Goal: Task Accomplishment & Management: Use online tool/utility

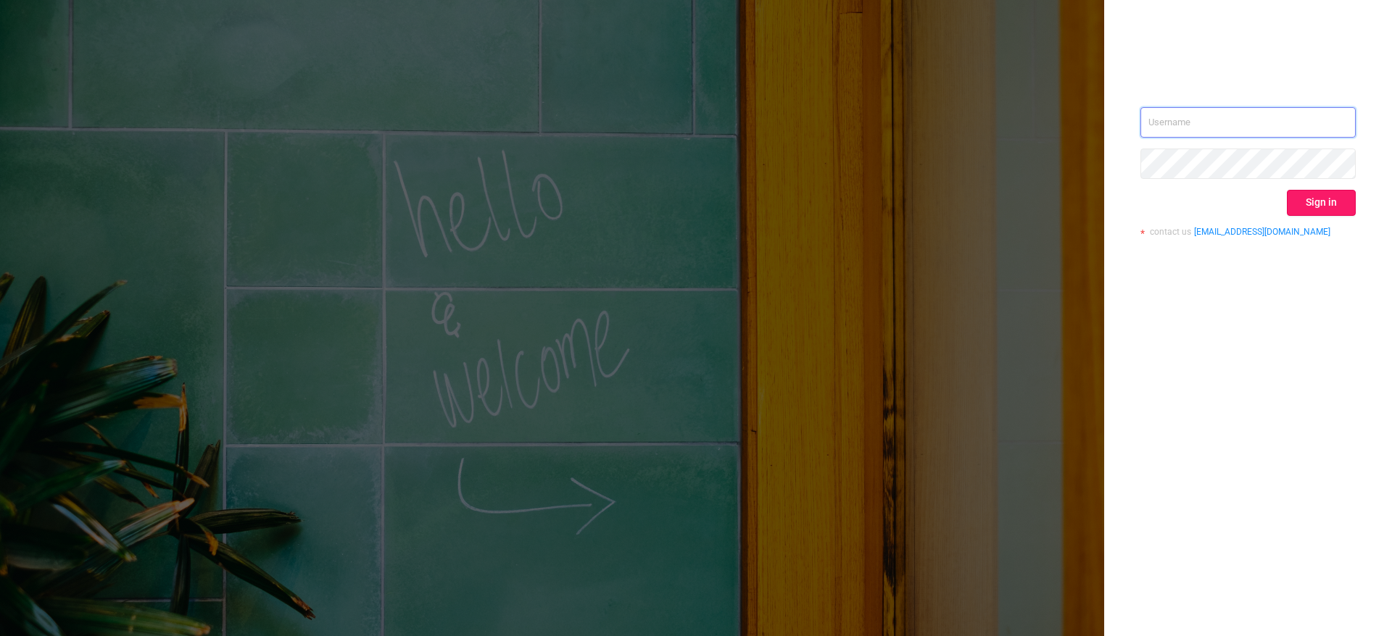
type input "[PERSON_NAME][EMAIL_ADDRESS][PERSON_NAME][DOMAIN_NAME]"
click at [1327, 210] on button "Sign in" at bounding box center [1321, 203] width 69 height 26
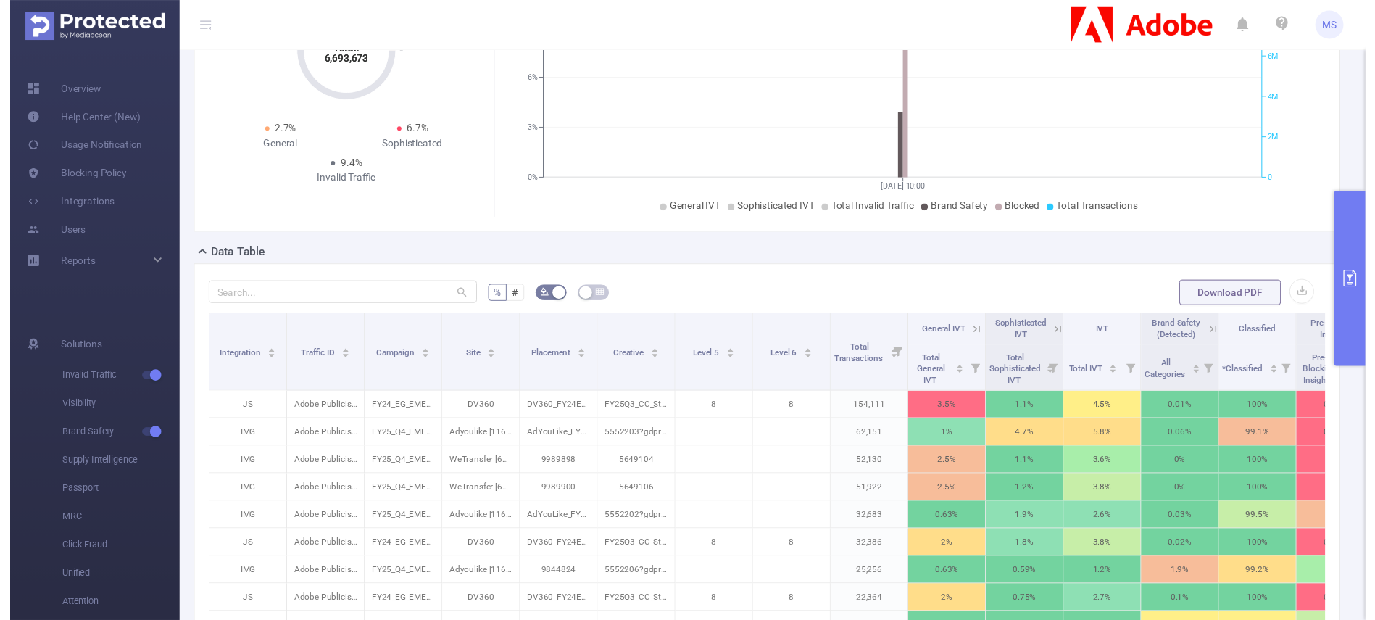
scroll to position [217, 0]
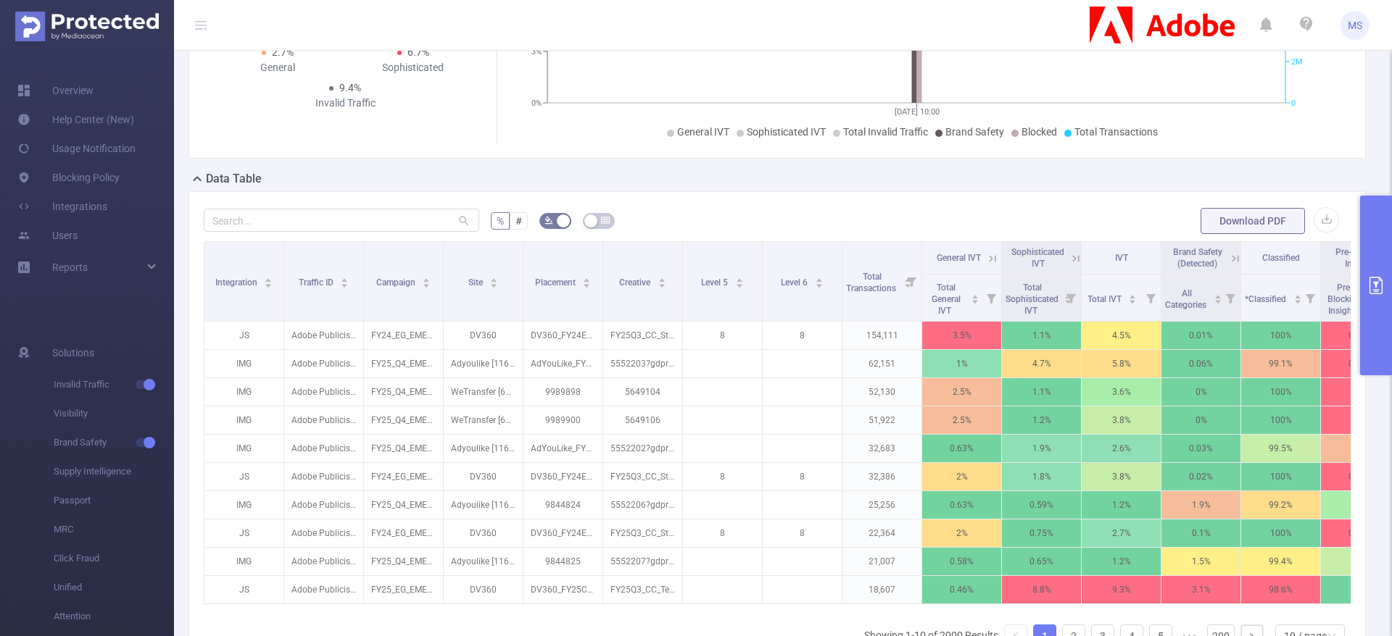
click at [1380, 286] on icon "primary" at bounding box center [1375, 285] width 17 height 17
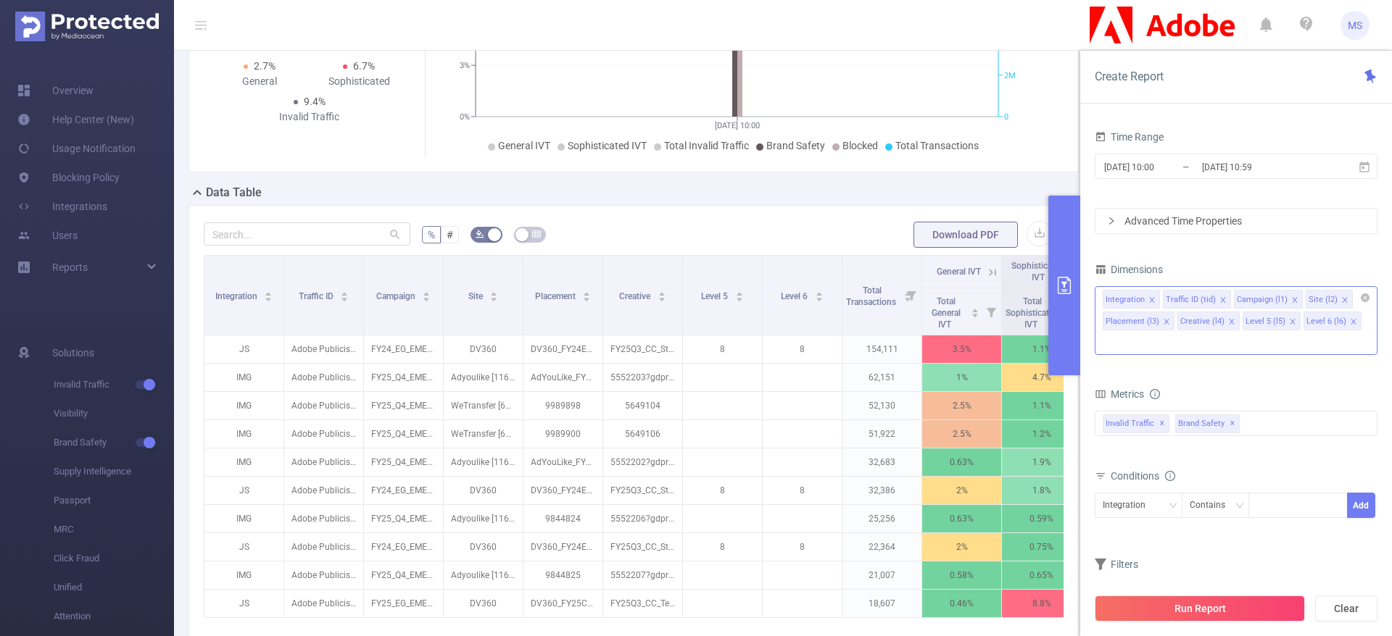
click at [1151, 302] on icon "icon: close" at bounding box center [1151, 299] width 7 height 7
click at [1162, 300] on icon "icon: close" at bounding box center [1162, 299] width 5 height 5
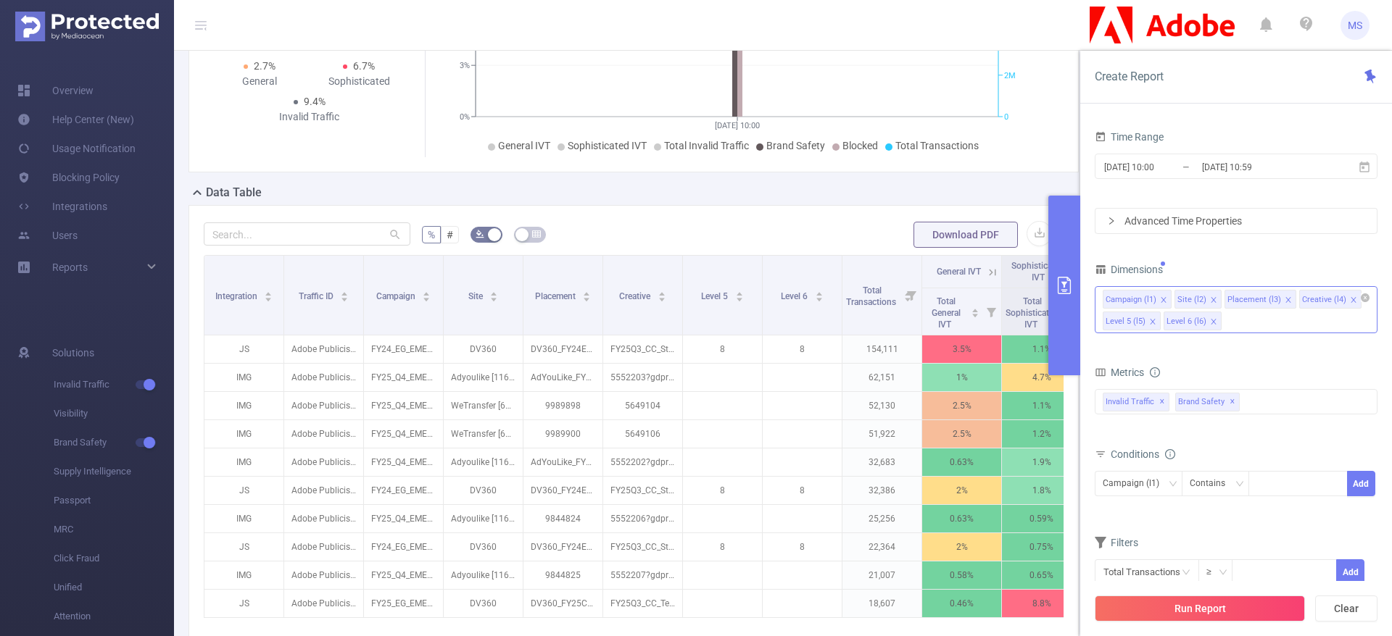
click at [1162, 300] on icon "icon: close" at bounding box center [1163, 299] width 5 height 5
click at [1279, 301] on icon "icon: close" at bounding box center [1281, 299] width 5 height 5
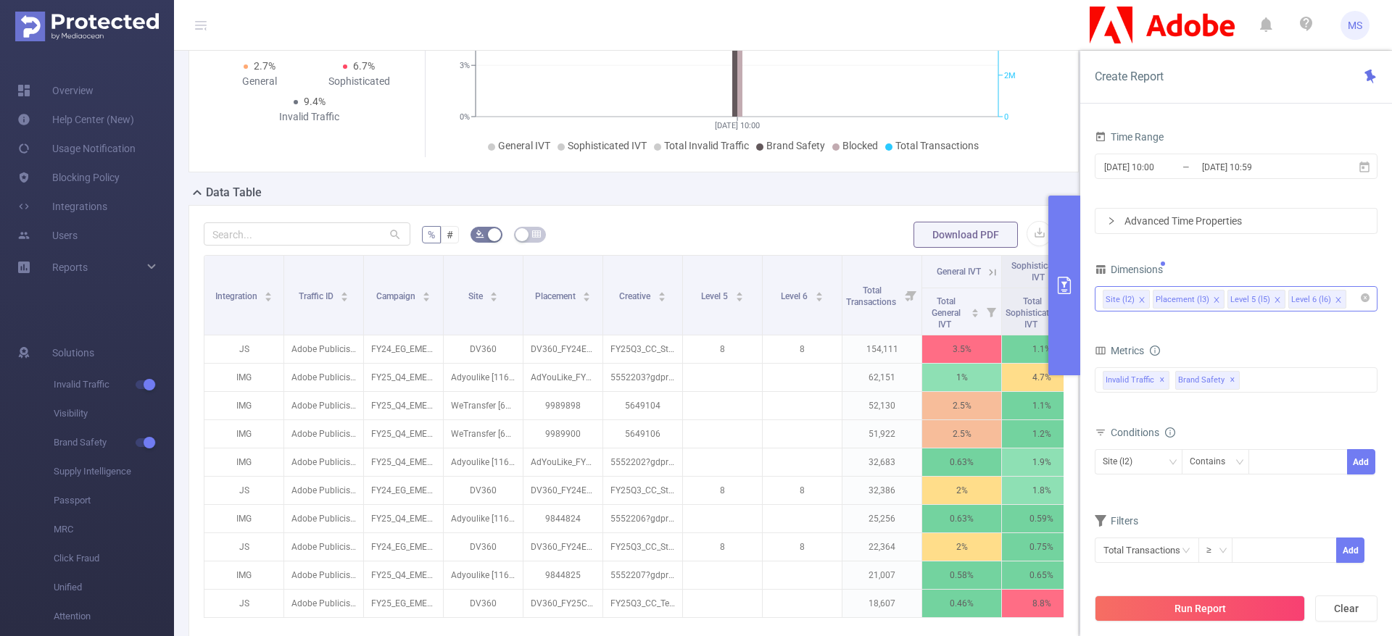
click at [1335, 299] on icon "icon: close" at bounding box center [1337, 299] width 5 height 5
click at [1274, 303] on icon "icon: close" at bounding box center [1277, 299] width 7 height 7
click at [1159, 165] on input "[DATE] 10:00" at bounding box center [1161, 167] width 117 height 20
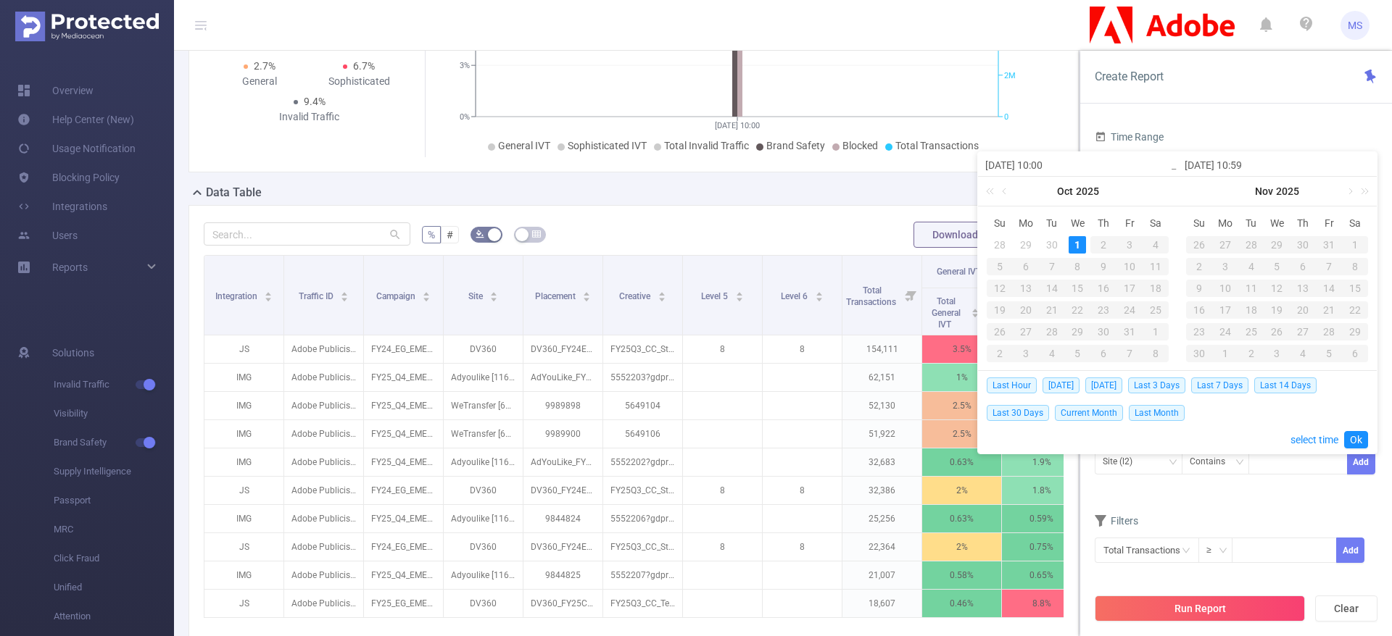
click at [1082, 165] on input "[DATE] 10:00" at bounding box center [1077, 165] width 185 height 17
type input "[DATE] 10:00"
click at [1268, 133] on div "Time Range" at bounding box center [1236, 139] width 283 height 24
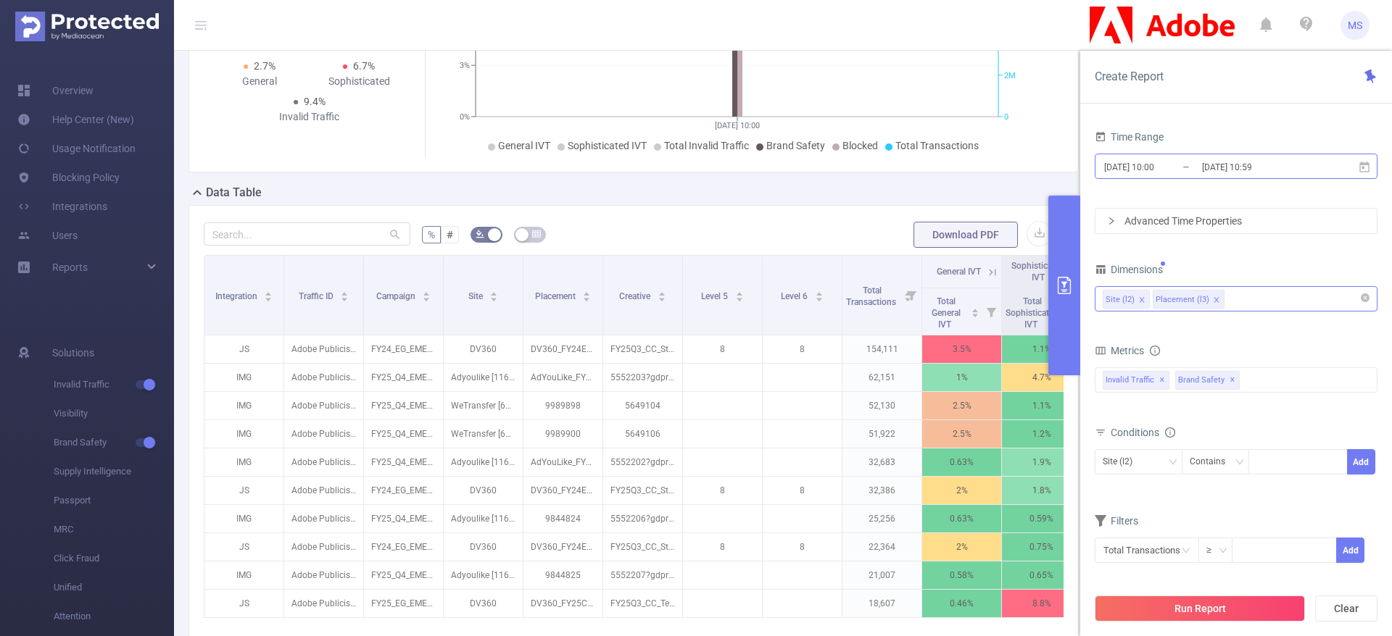
click at [1283, 174] on input "[DATE] 10:59" at bounding box center [1258, 167] width 117 height 20
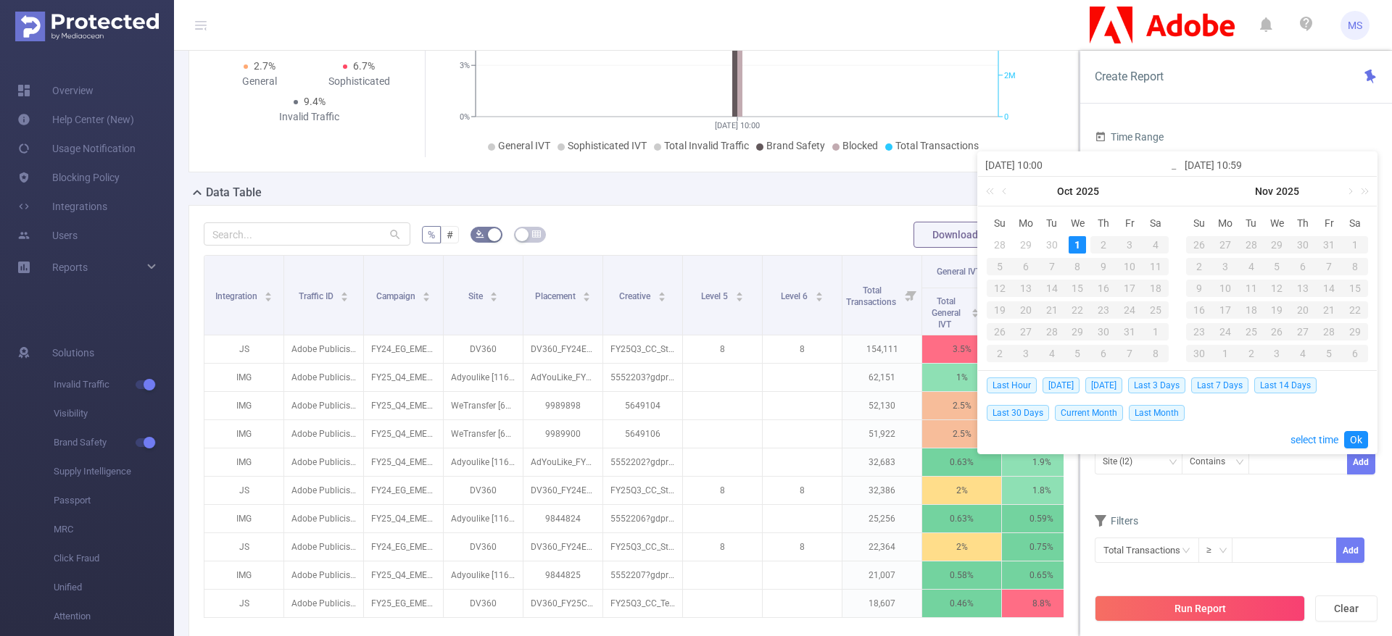
click at [1282, 164] on input "[DATE] 10:59" at bounding box center [1277, 165] width 185 height 17
type input "[DATE] 13:0"
type input "[DATE] 13:00"
click at [1297, 113] on div "Time Range [DATE] 10:00 _ [DATE] 13:00 Advanced Time Properties Dimensions Site…" at bounding box center [1236, 386] width 312 height 549
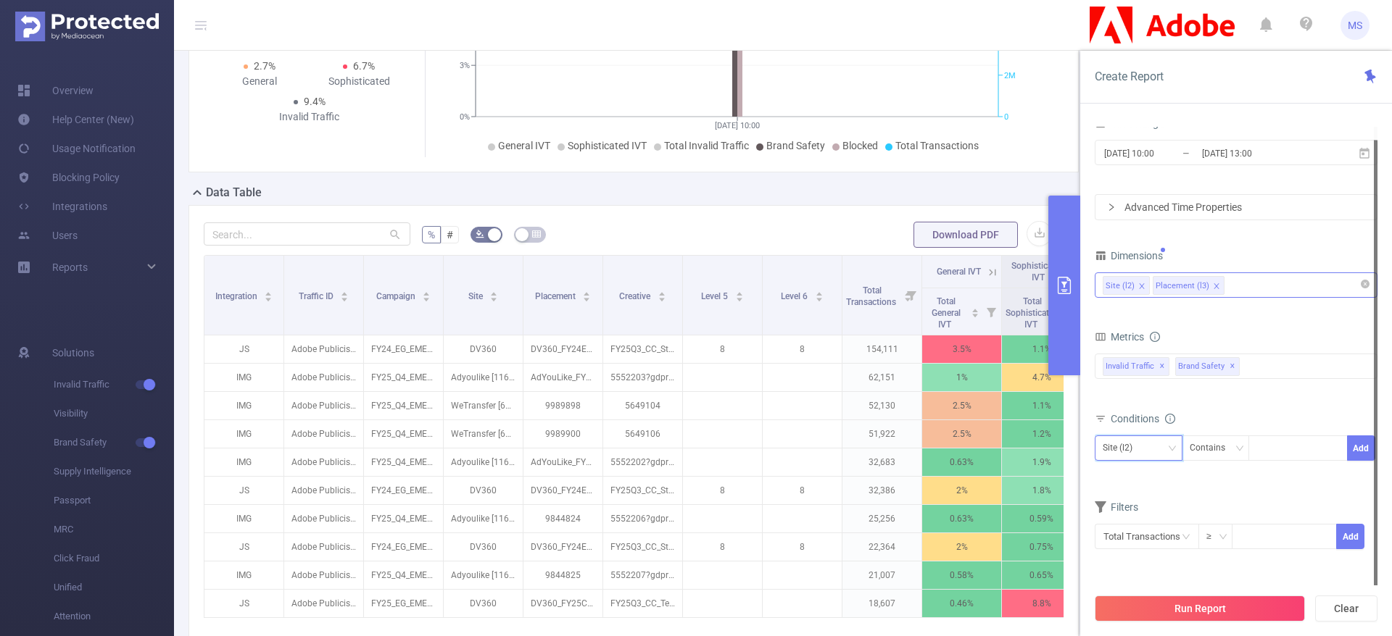
click at [1174, 449] on icon "icon: down" at bounding box center [1172, 448] width 9 height 9
click at [1174, 448] on icon "icon: down" at bounding box center [1172, 448] width 7 height 5
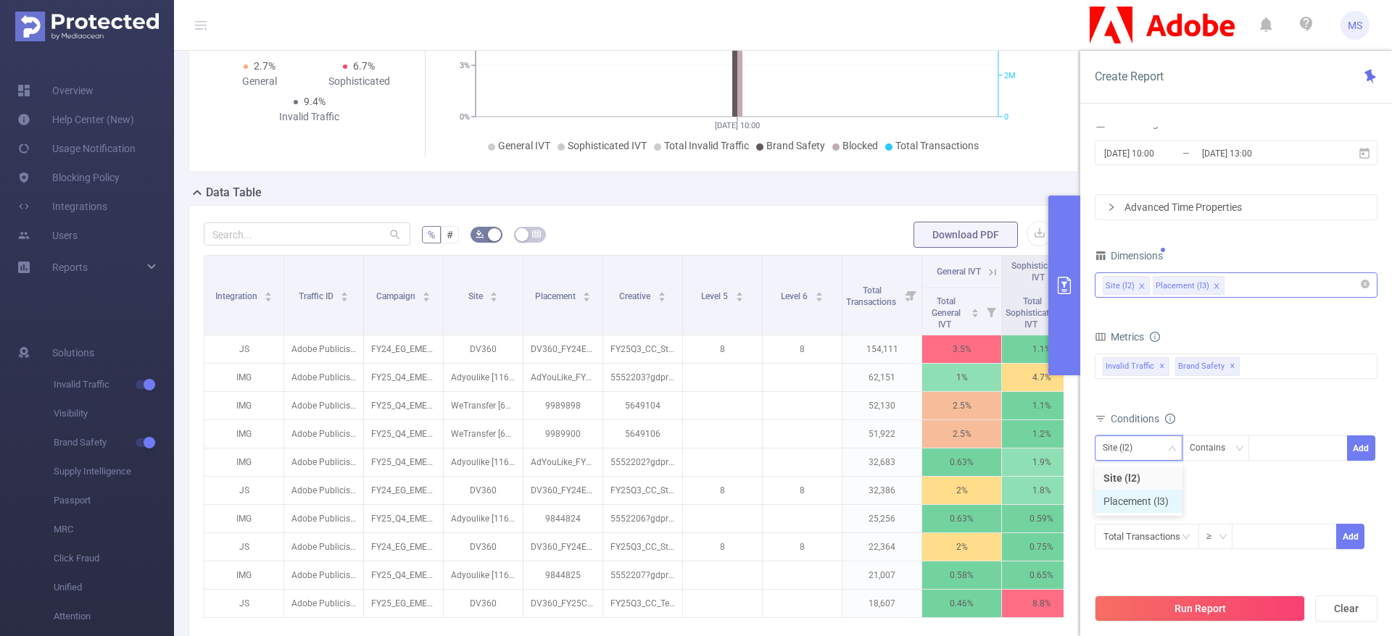
click at [1142, 502] on li "Placement (l3)" at bounding box center [1139, 501] width 88 height 23
click at [1276, 452] on div at bounding box center [1297, 448] width 83 height 24
paste input "DV360_FY24Acrobat_CTX_CustomAffinity-Blended_DE_DSK_BAN_160x600_Cookieless-Safa…"
type input "DV360_FY24Acrobat_CTX_CustomAffinity-Blended_DE_DSK_BAN_160x600_Cookieless-Safa…"
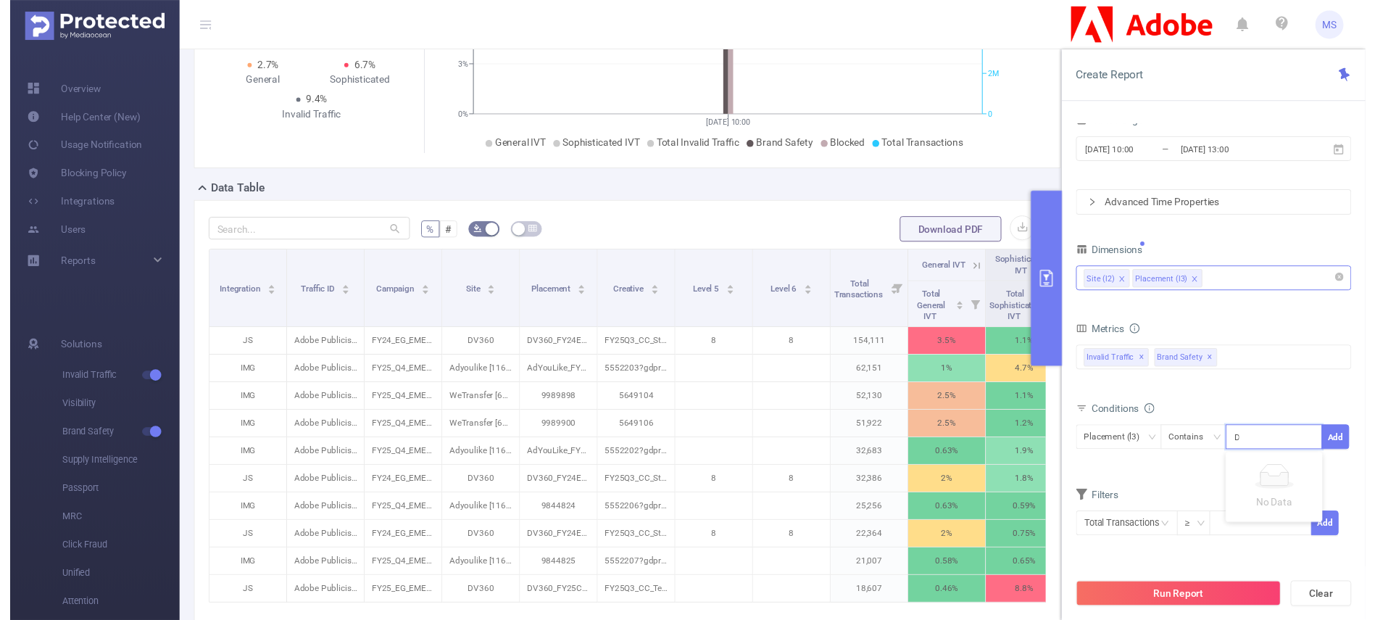
scroll to position [0, 310]
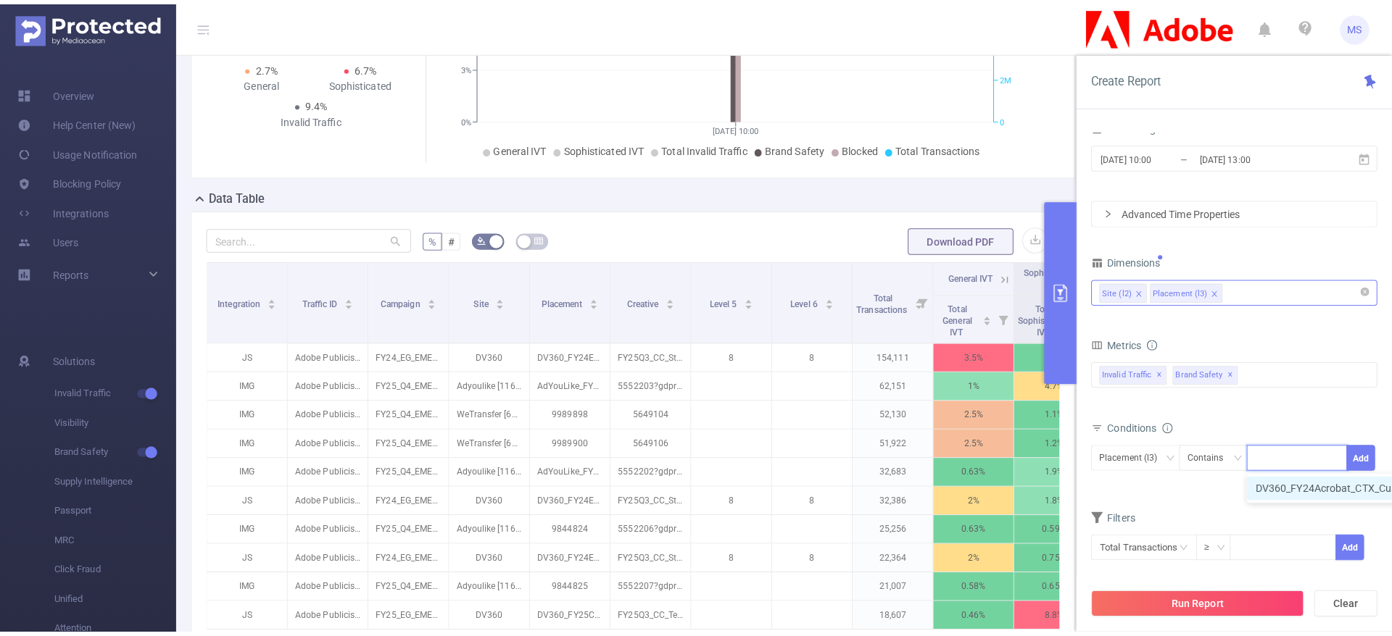
scroll to position [0, 0]
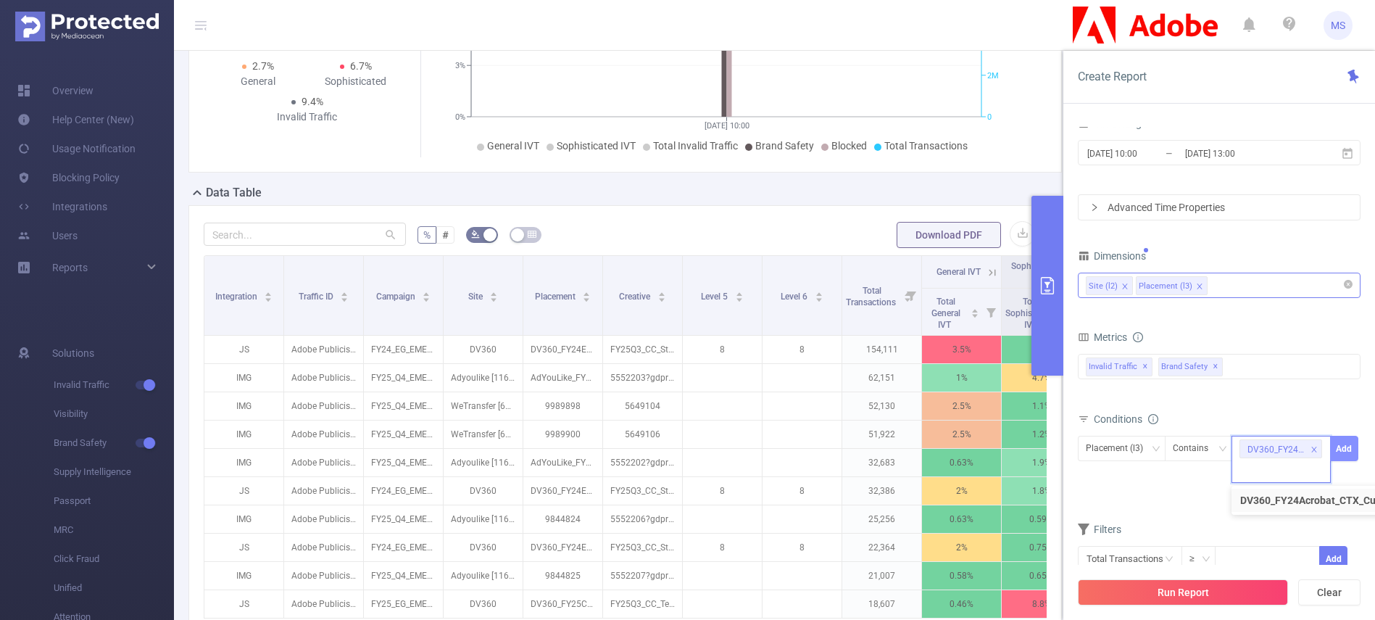
click at [1346, 445] on button "Add" at bounding box center [1344, 448] width 28 height 25
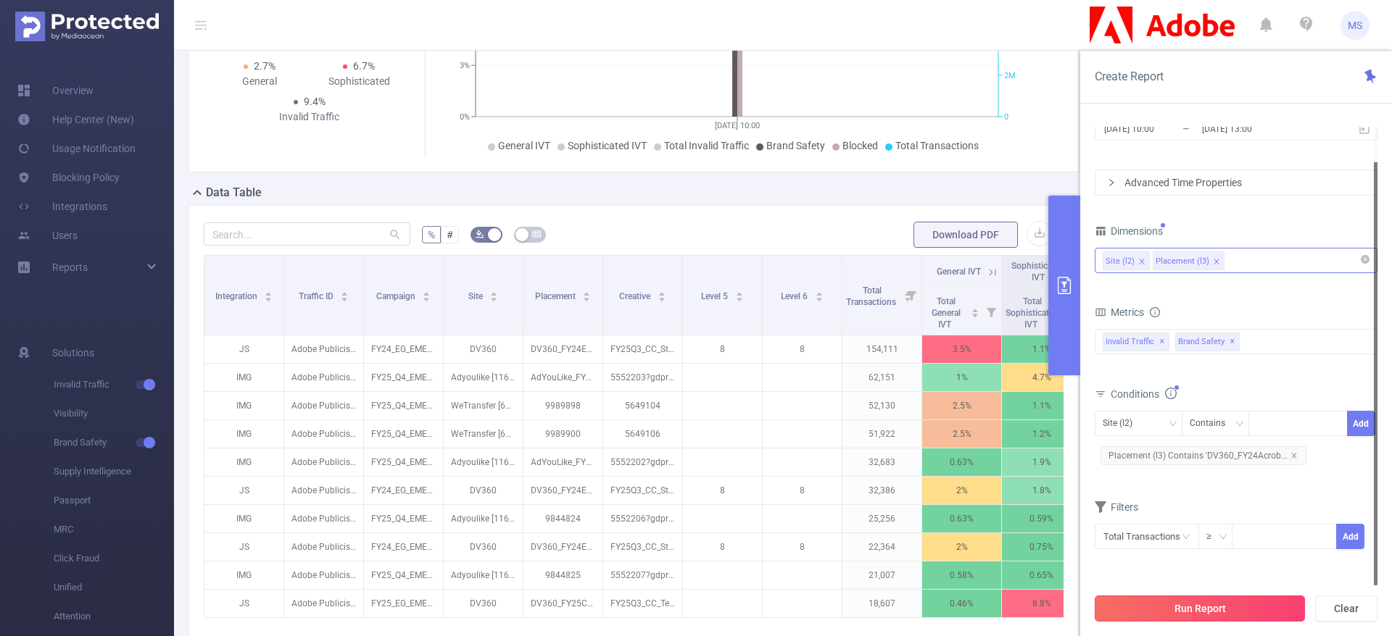
click at [1203, 605] on button "Run Report" at bounding box center [1200, 609] width 210 height 26
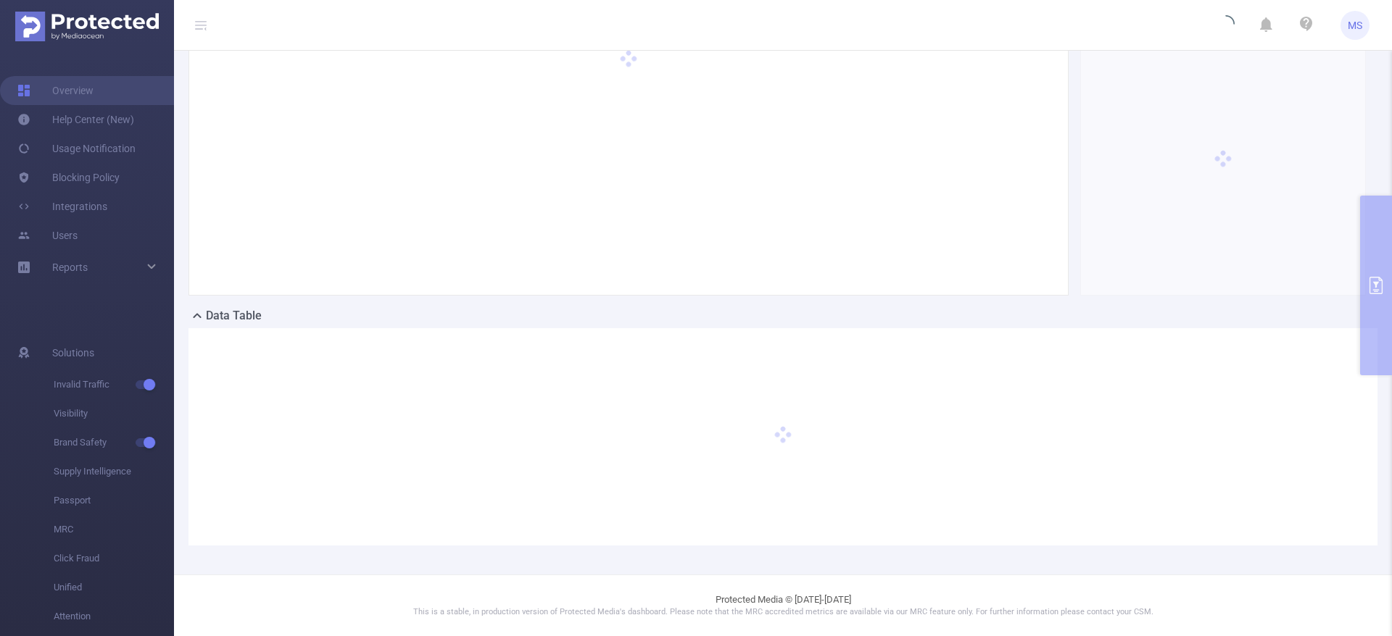
scroll to position [94, 0]
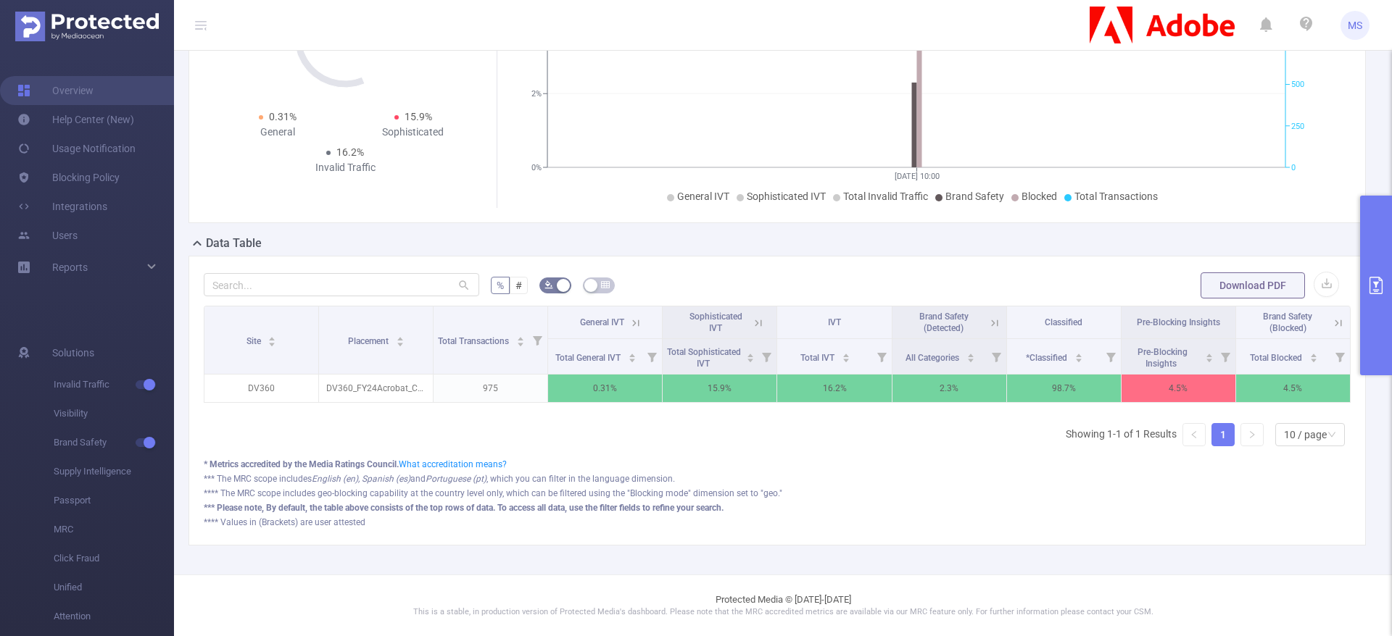
scroll to position [183, 0]
click at [1379, 280] on icon "primary" at bounding box center [1375, 285] width 13 height 17
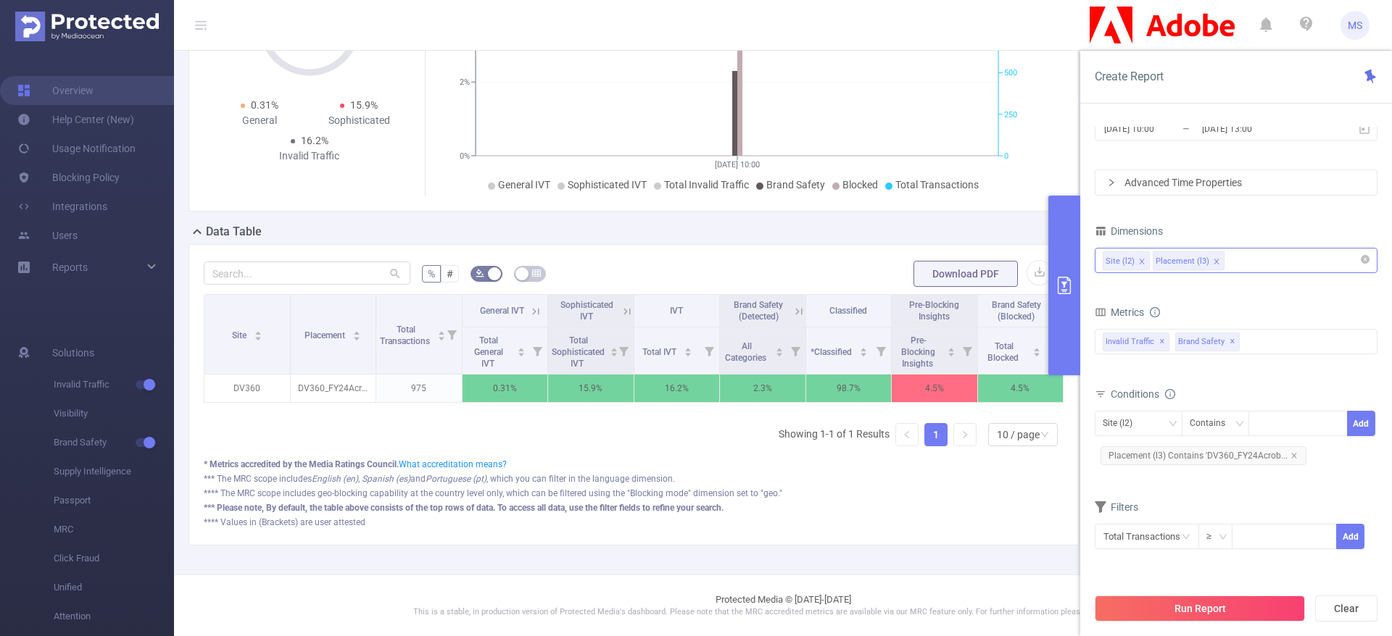
click at [1254, 253] on div "Site (l2) Placement (l3)" at bounding box center [1236, 261] width 267 height 24
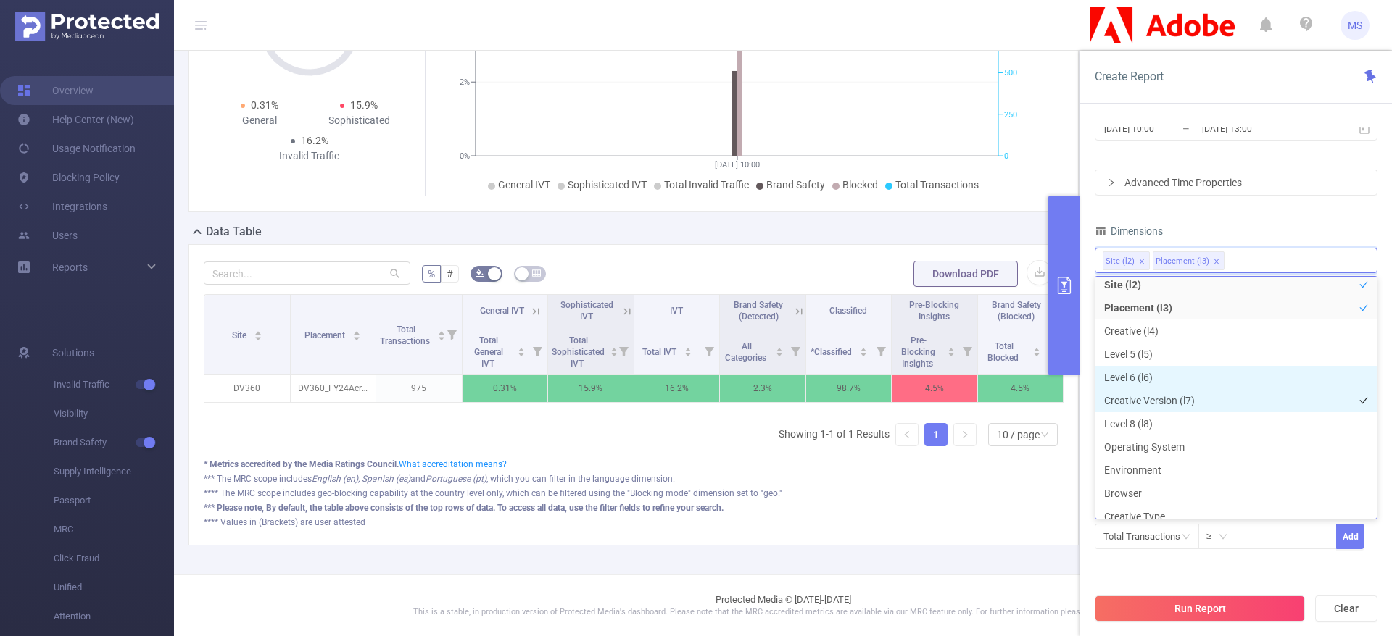
scroll to position [109, 0]
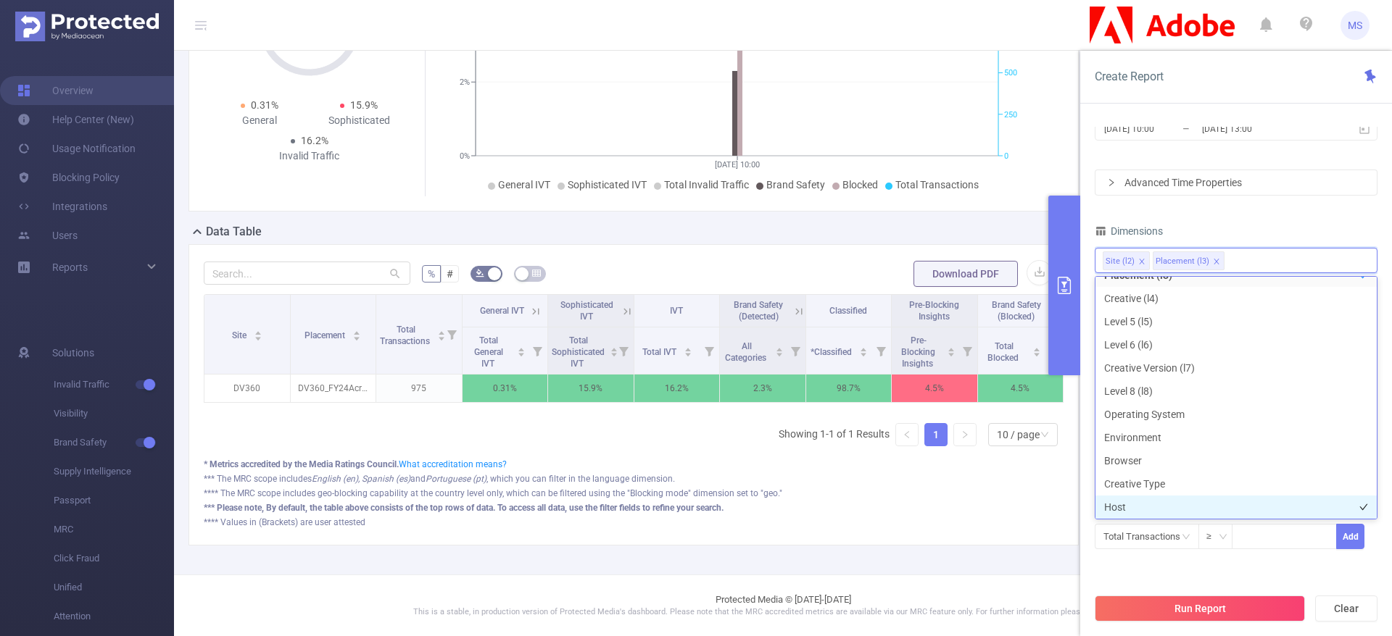
click at [1129, 501] on li "Host" at bounding box center [1235, 507] width 281 height 23
click at [1272, 566] on div "Filters Total Transactions ≥ Add" at bounding box center [1236, 532] width 283 height 71
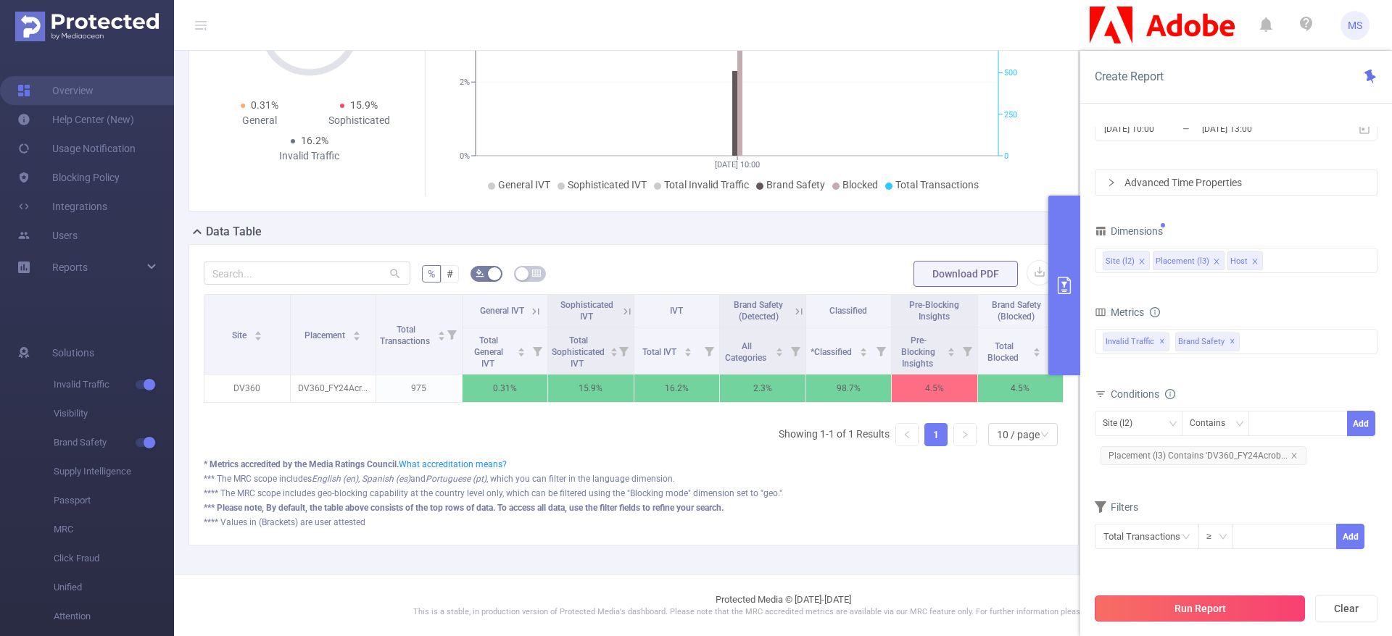
click at [1228, 609] on button "Run Report" at bounding box center [1200, 609] width 210 height 26
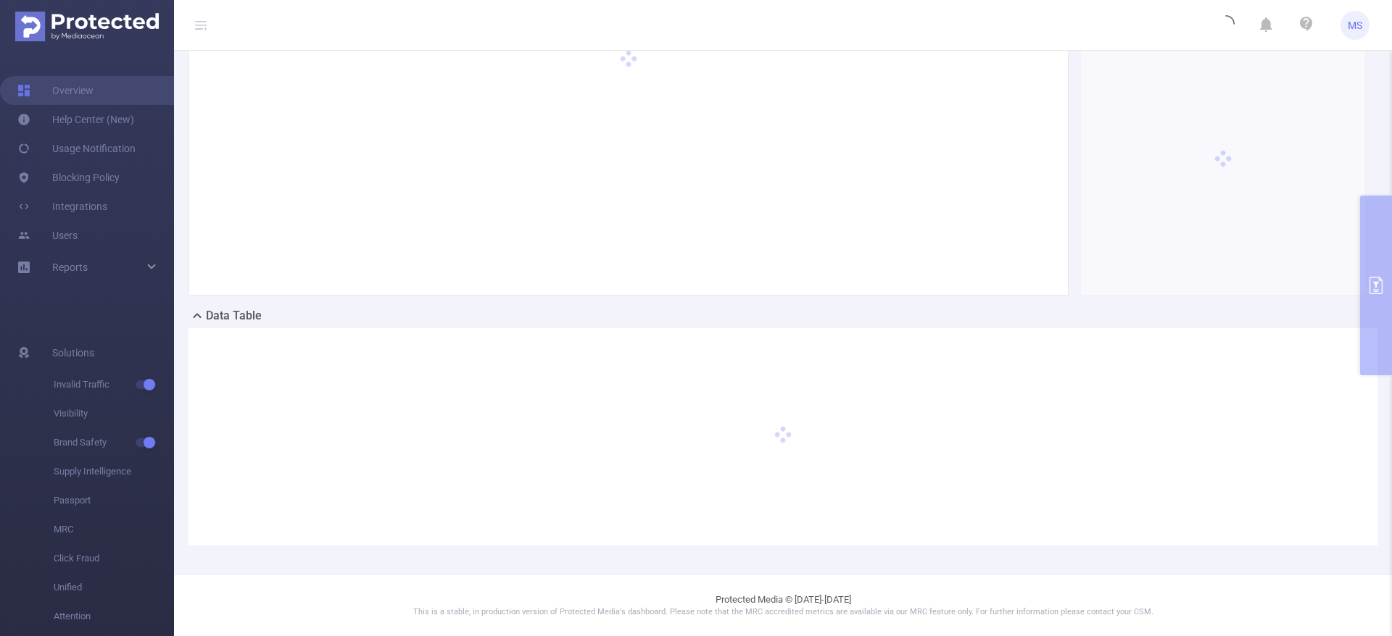
scroll to position [94, 0]
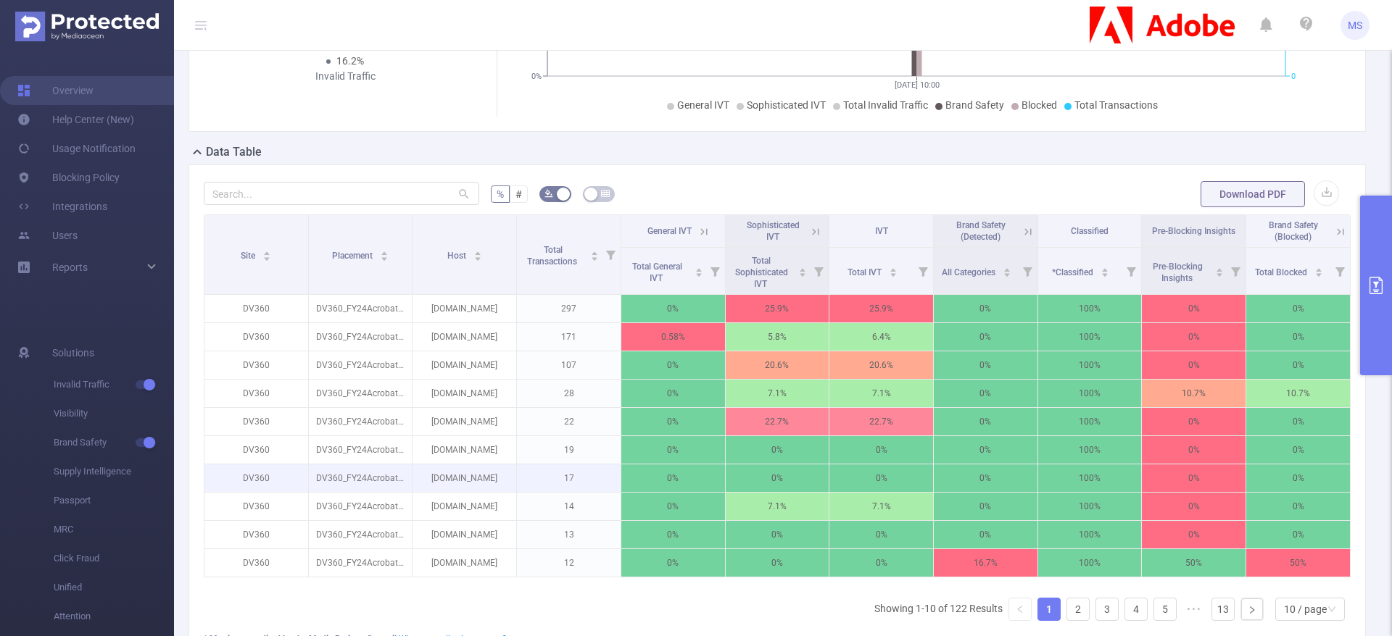
scroll to position [312, 0]
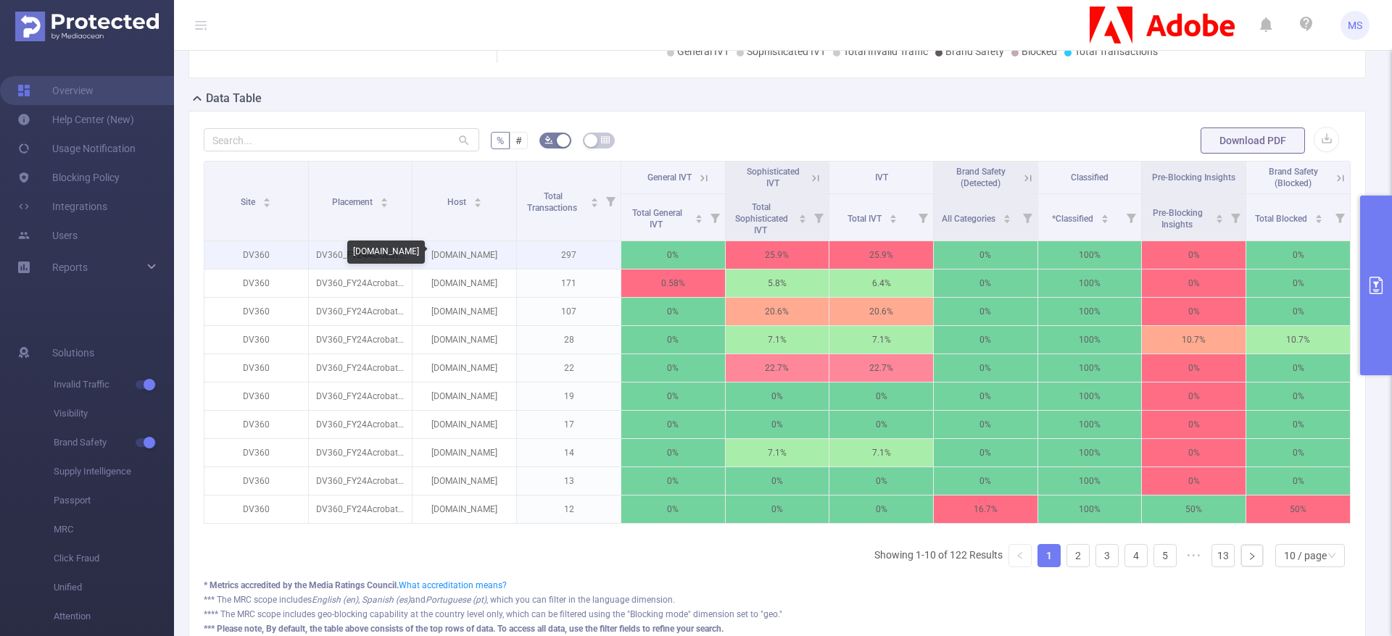
click at [456, 254] on p "[DOMAIN_NAME]" at bounding box center [464, 255] width 104 height 28
click at [457, 252] on p "[DOMAIN_NAME]" at bounding box center [464, 255] width 104 height 28
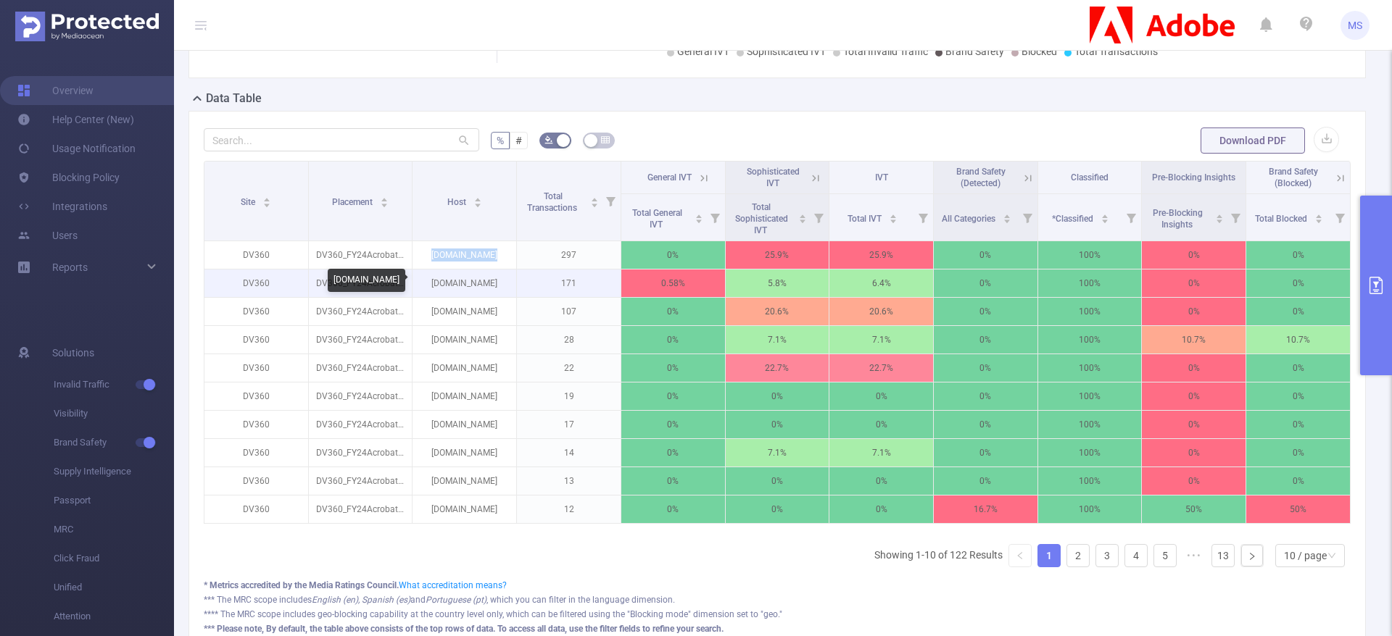
click at [457, 287] on p "[DOMAIN_NAME]" at bounding box center [464, 284] width 104 height 28
copy p "[DOMAIN_NAME]"
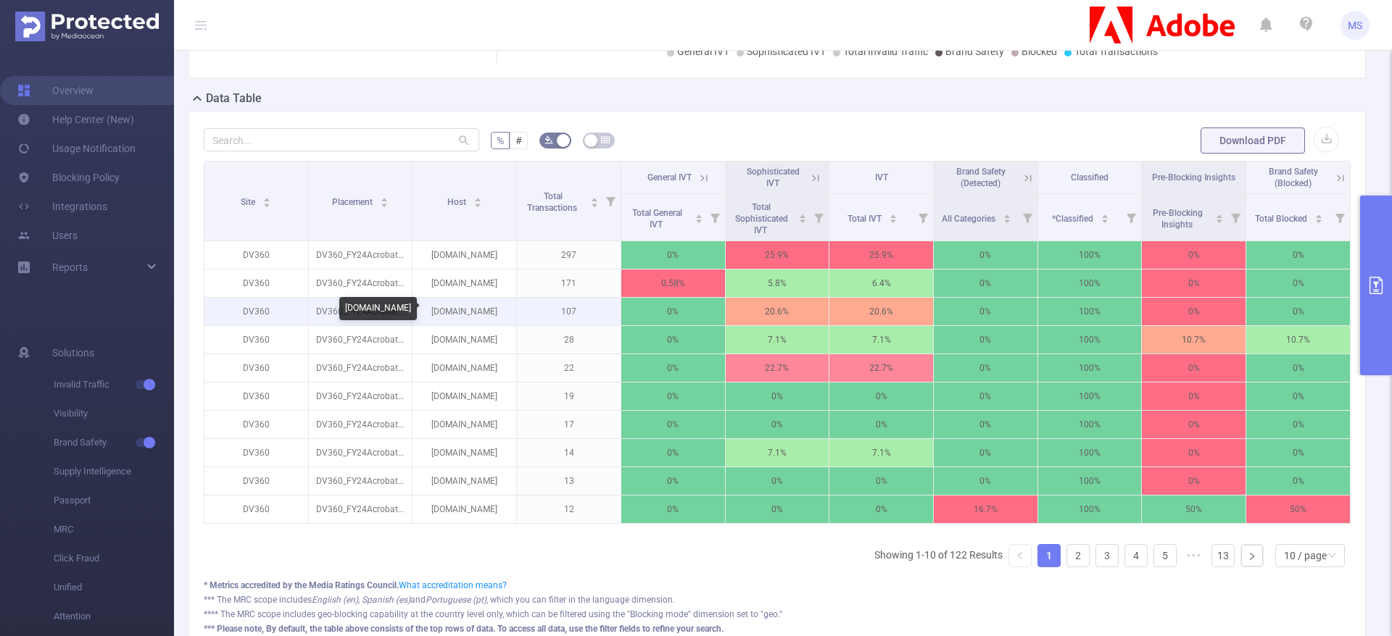
click at [463, 310] on p "[DOMAIN_NAME]" at bounding box center [464, 312] width 104 height 28
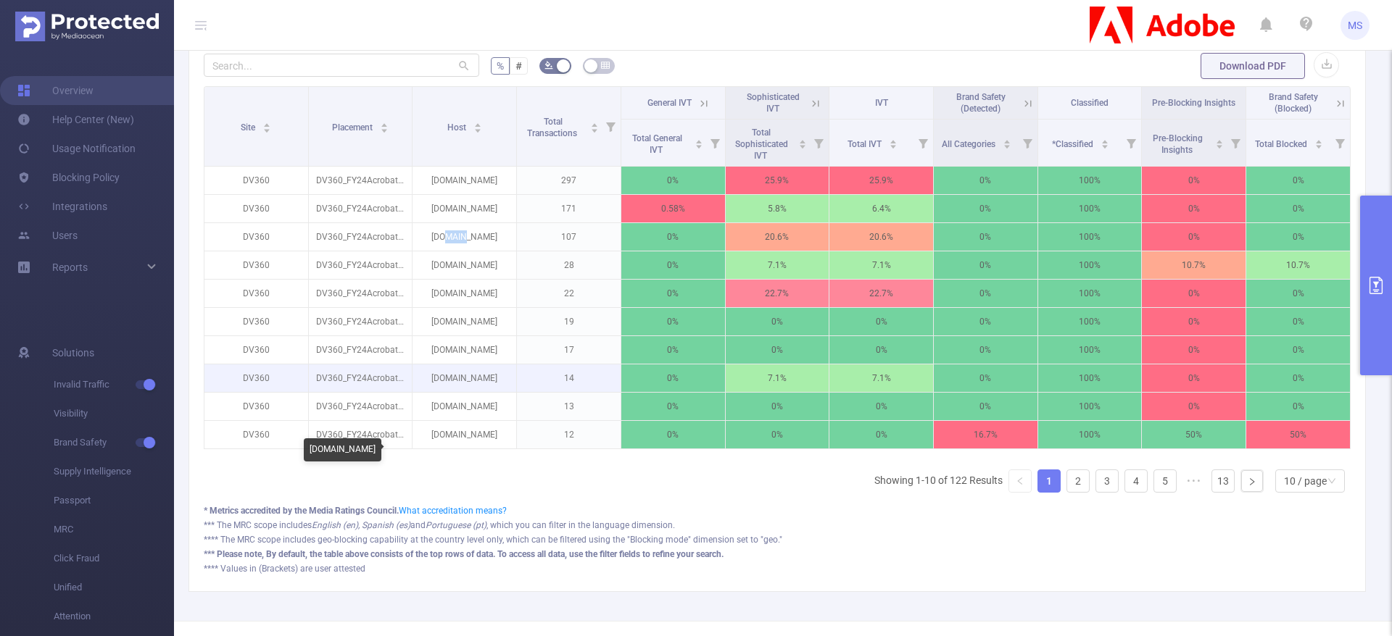
scroll to position [420, 0]
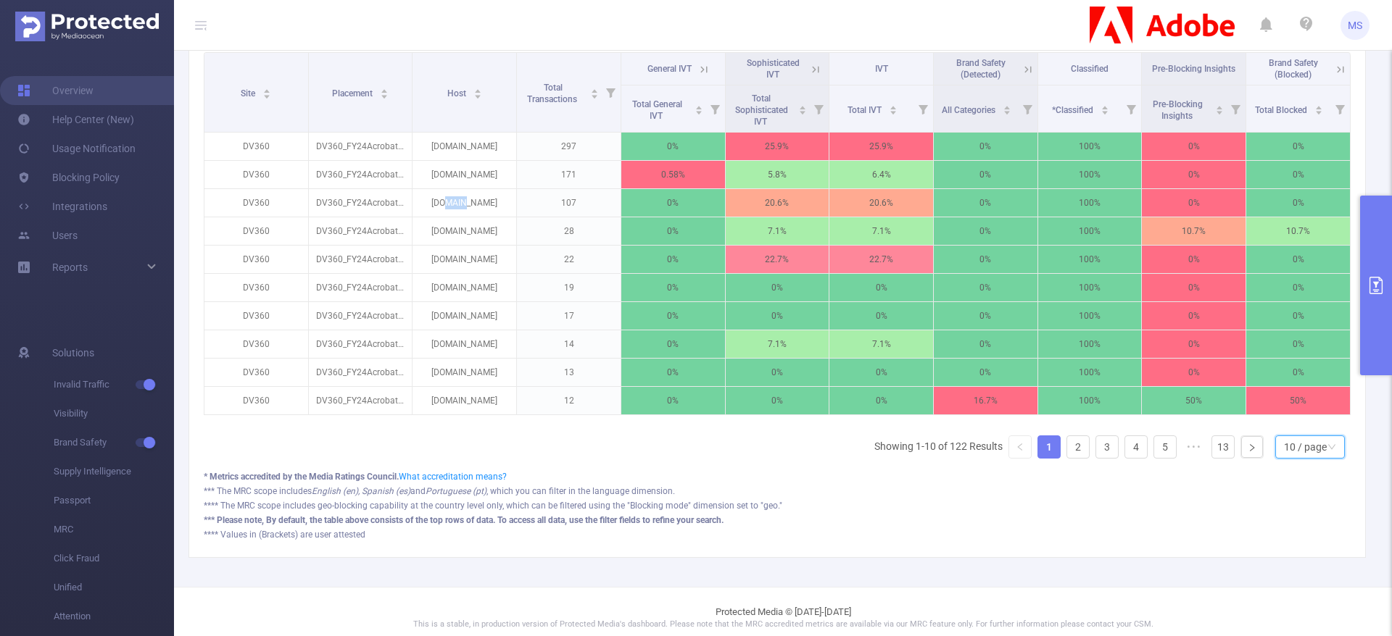
click at [1284, 458] on div "10 / page" at bounding box center [1305, 447] width 43 height 22
click at [1286, 446] on li "50 / page" at bounding box center [1293, 437] width 70 height 23
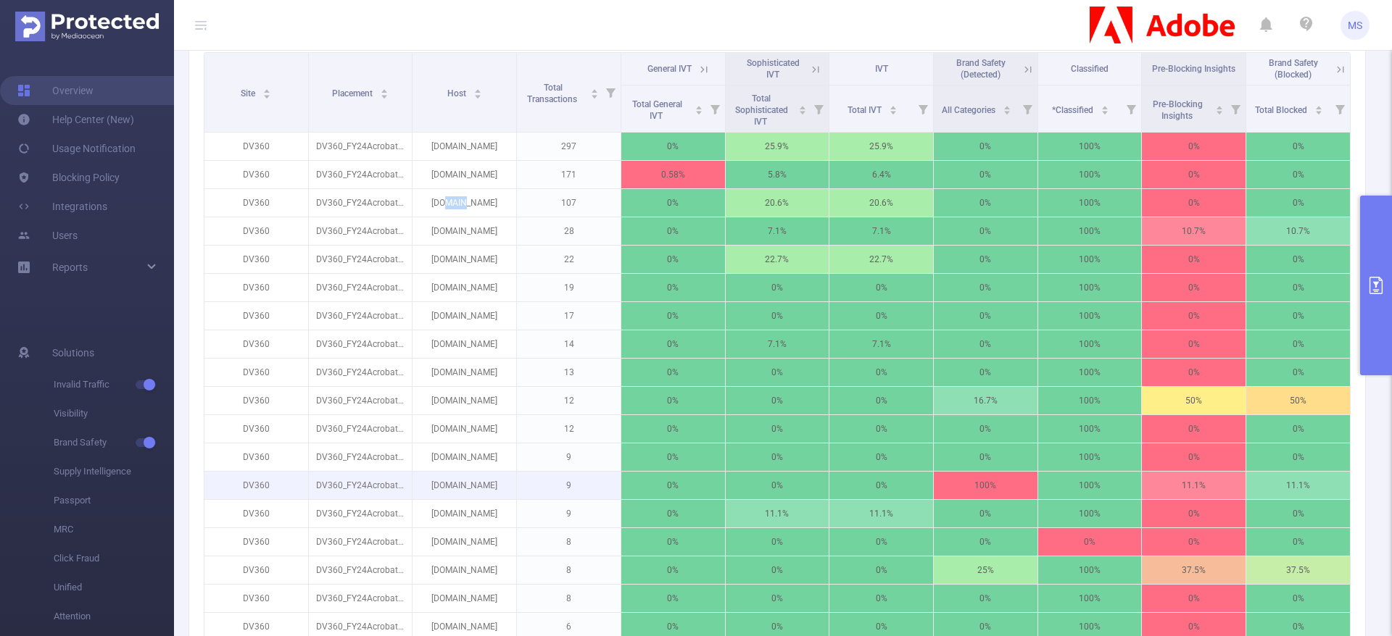
scroll to position [529, 0]
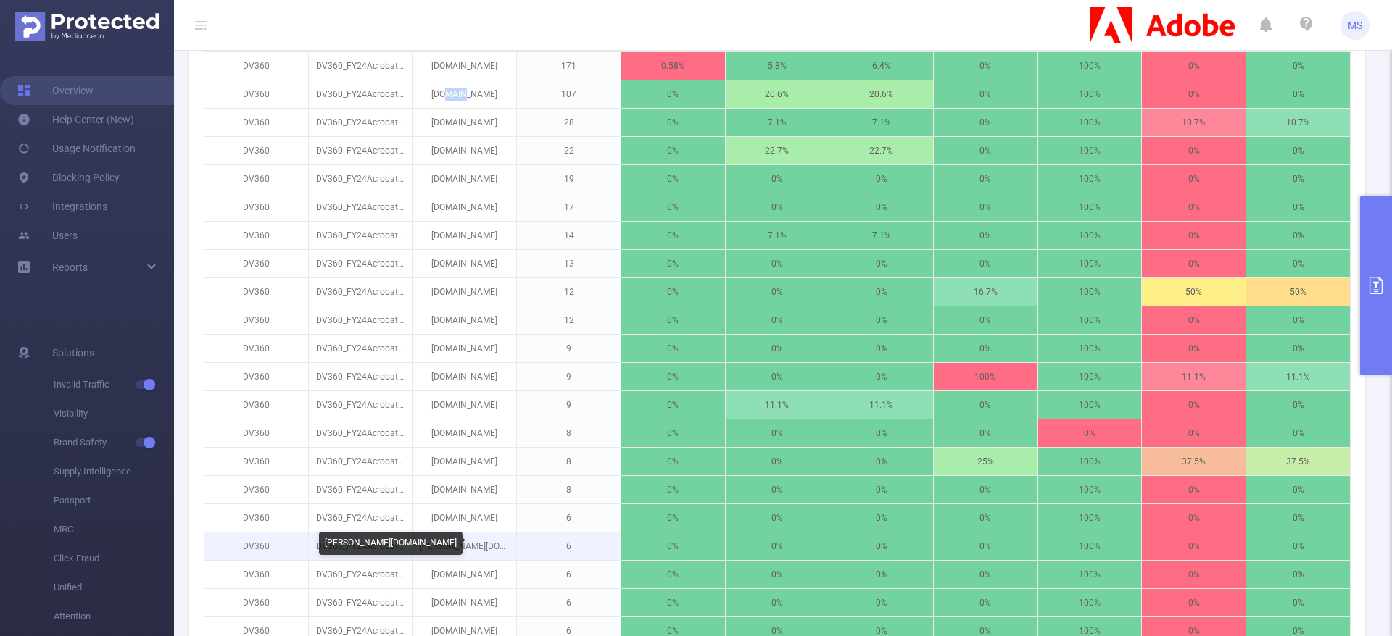
click at [456, 552] on p "[PERSON_NAME][DOMAIN_NAME]" at bounding box center [464, 547] width 104 height 28
copy p "[PERSON_NAME][DOMAIN_NAME]"
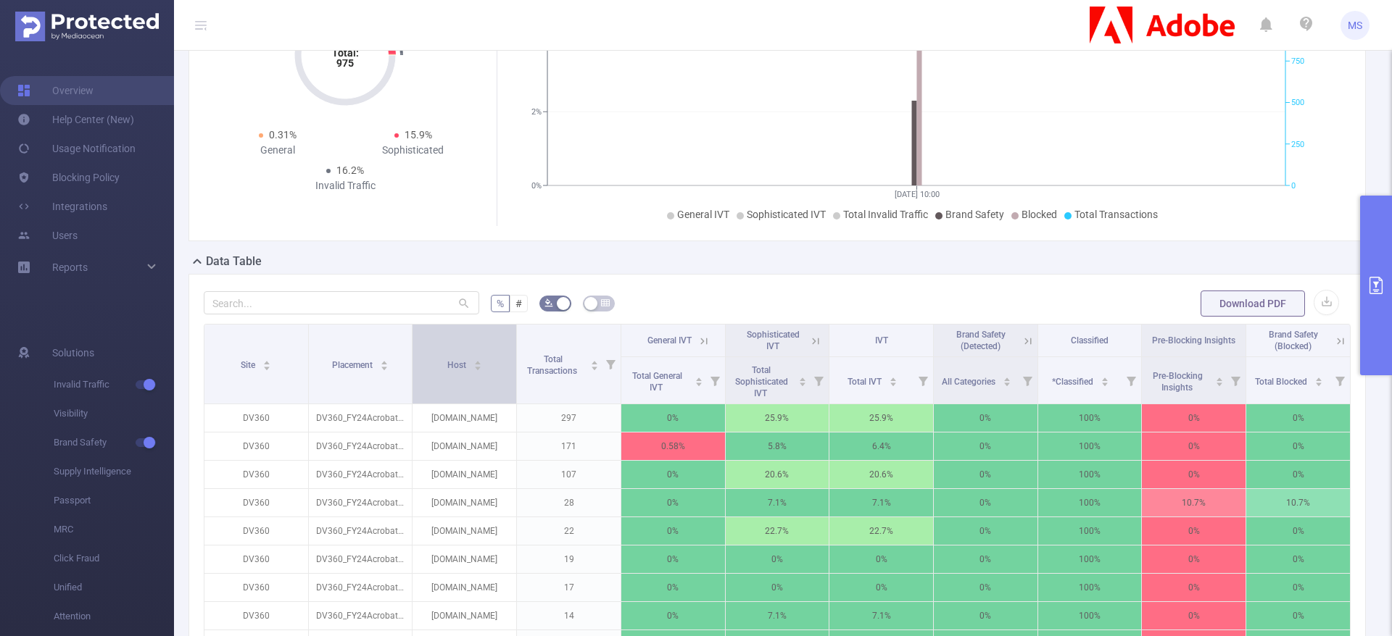
scroll to position [217, 0]
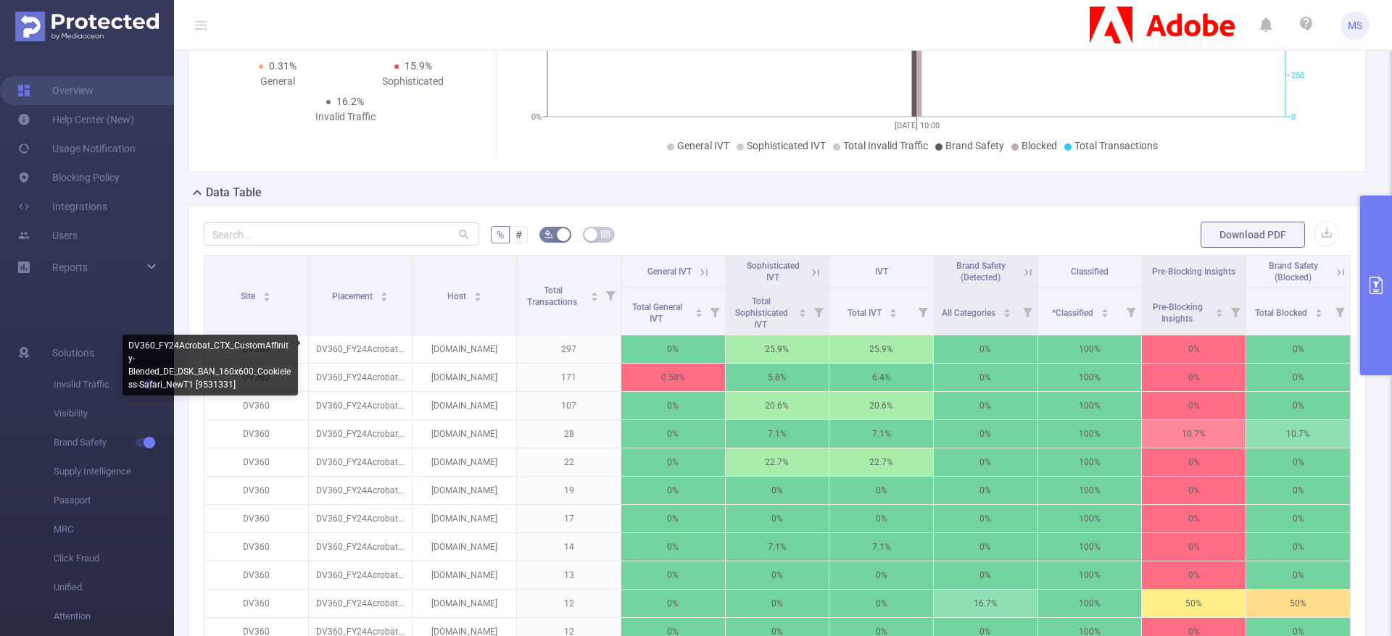
click at [204, 373] on div "DV360_FY24Acrobat_CTX_CustomAffinity-Blended_DE_DSK_BAN_160x600_Cookieless-Safa…" at bounding box center [210, 365] width 175 height 61
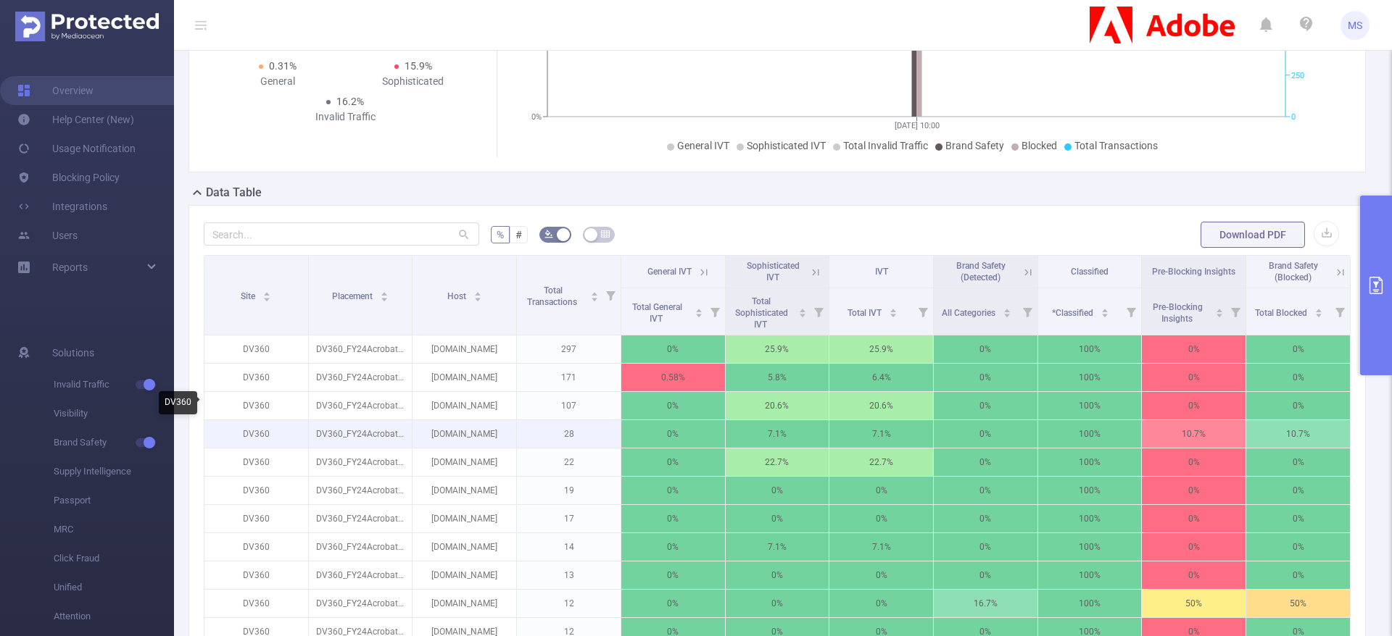
copy div "9531331"
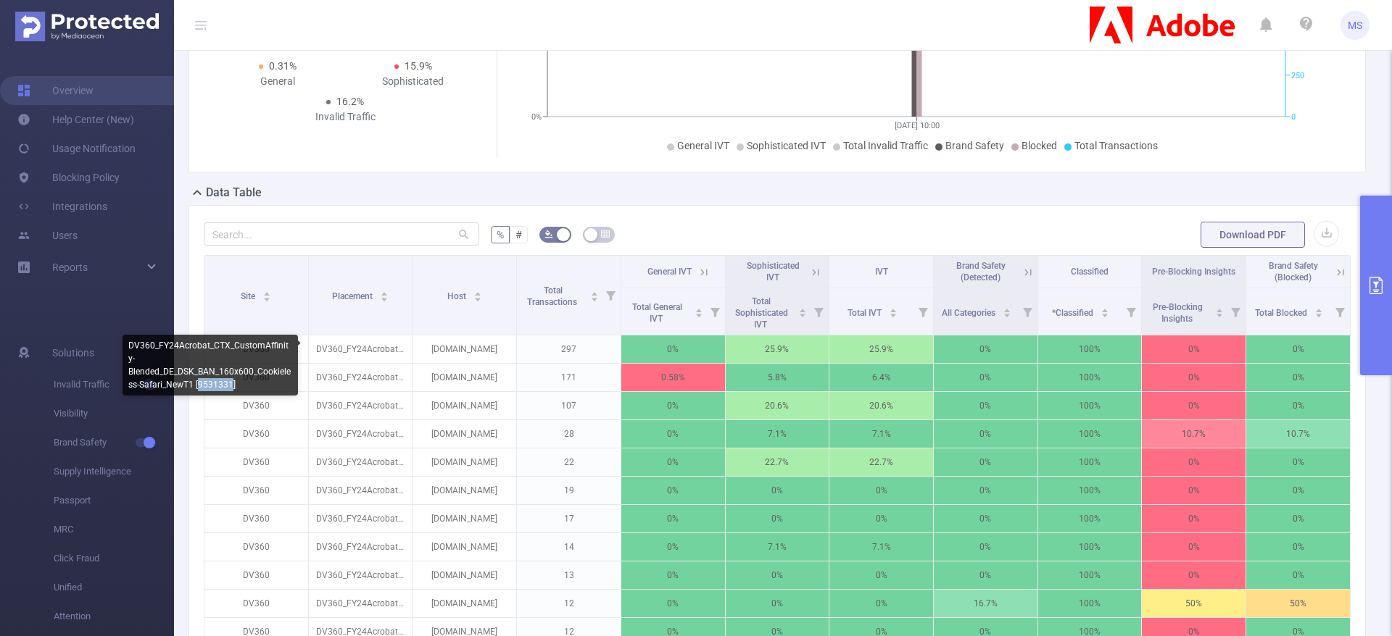
click at [204, 373] on div "DV360_FY24Acrobat_CTX_CustomAffinity-Blended_DE_DSK_BAN_160x600_Cookieless-Safa…" at bounding box center [210, 365] width 175 height 61
